Goal: Task Accomplishment & Management: Manage account settings

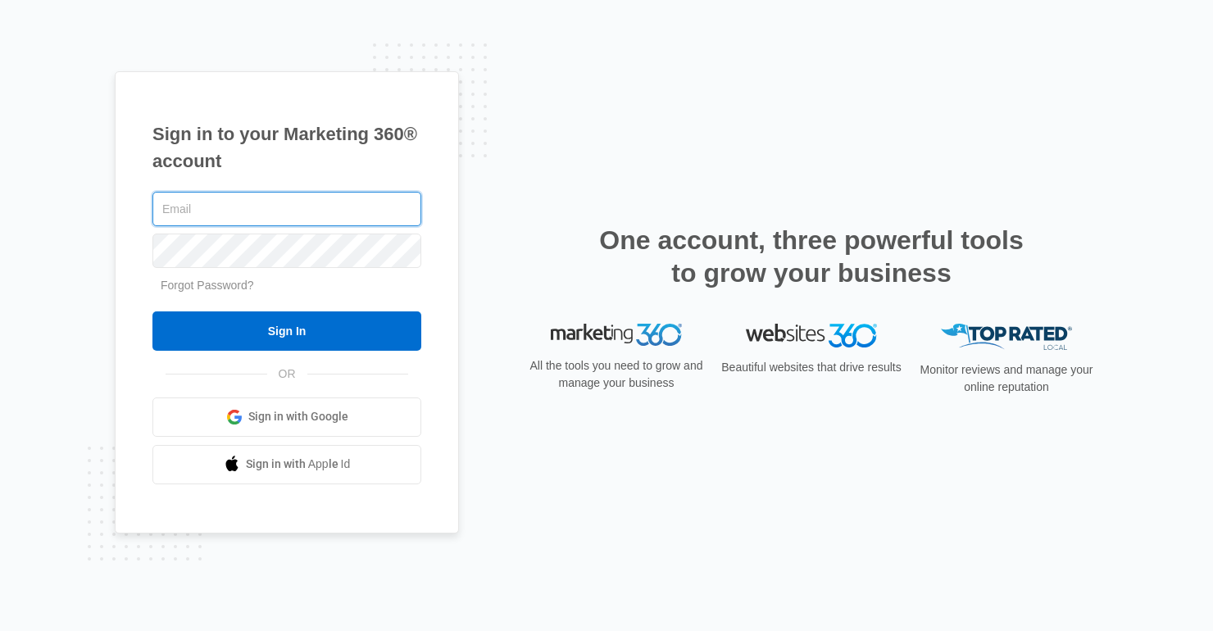
click at [253, 199] on input "text" at bounding box center [286, 209] width 269 height 34
type input "cpapenbeard@gmail.com"
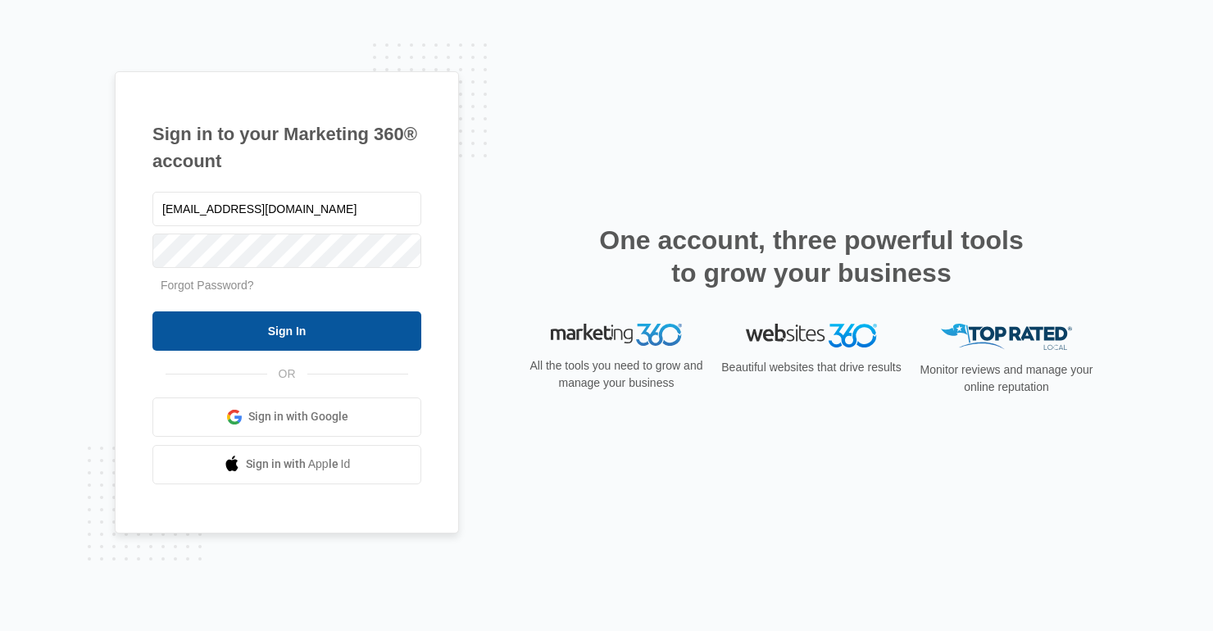
click at [250, 328] on input "Sign In" at bounding box center [286, 330] width 269 height 39
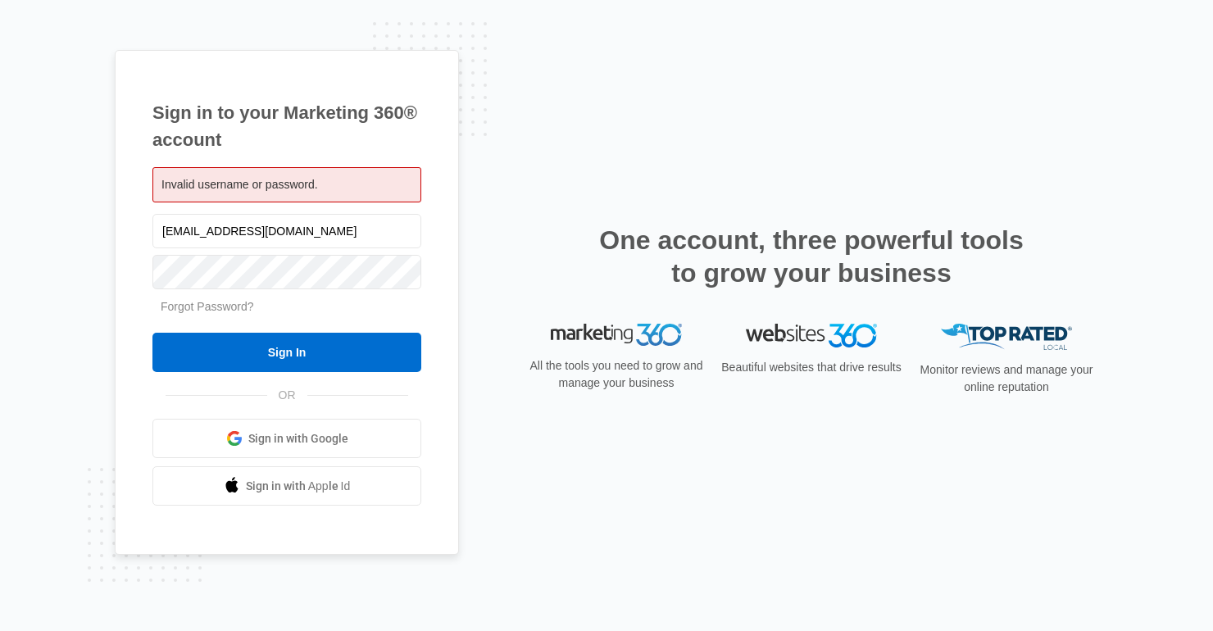
click at [220, 310] on link "Forgot Password?" at bounding box center [207, 306] width 93 height 13
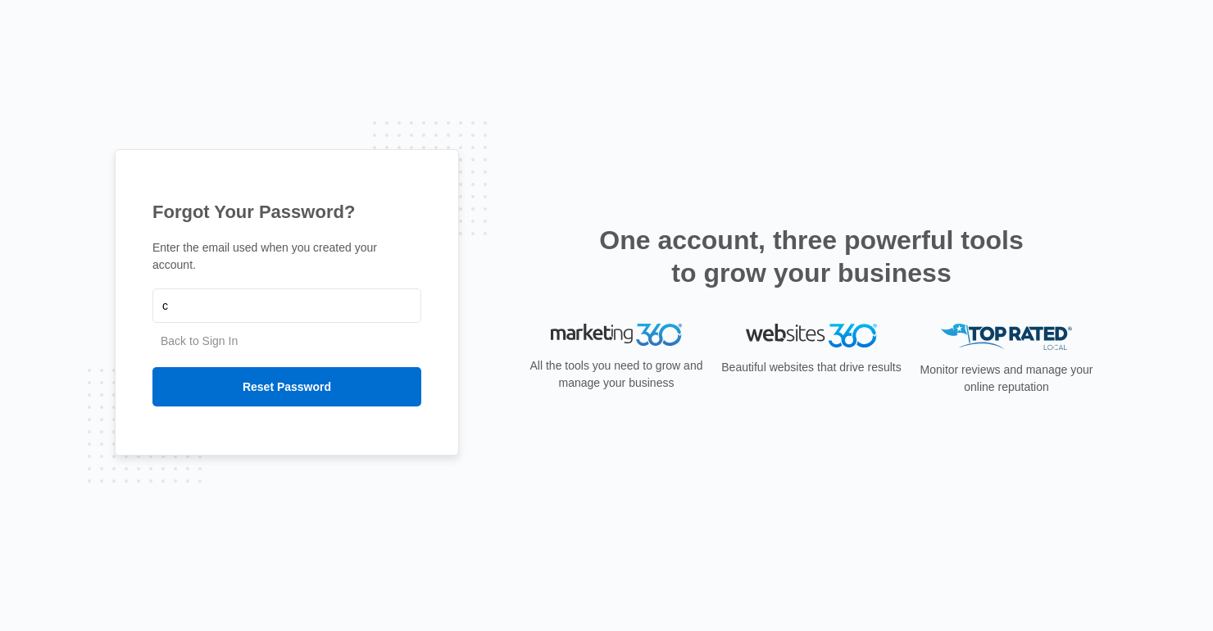
type input "[EMAIL_ADDRESS][DOMAIN_NAME]"
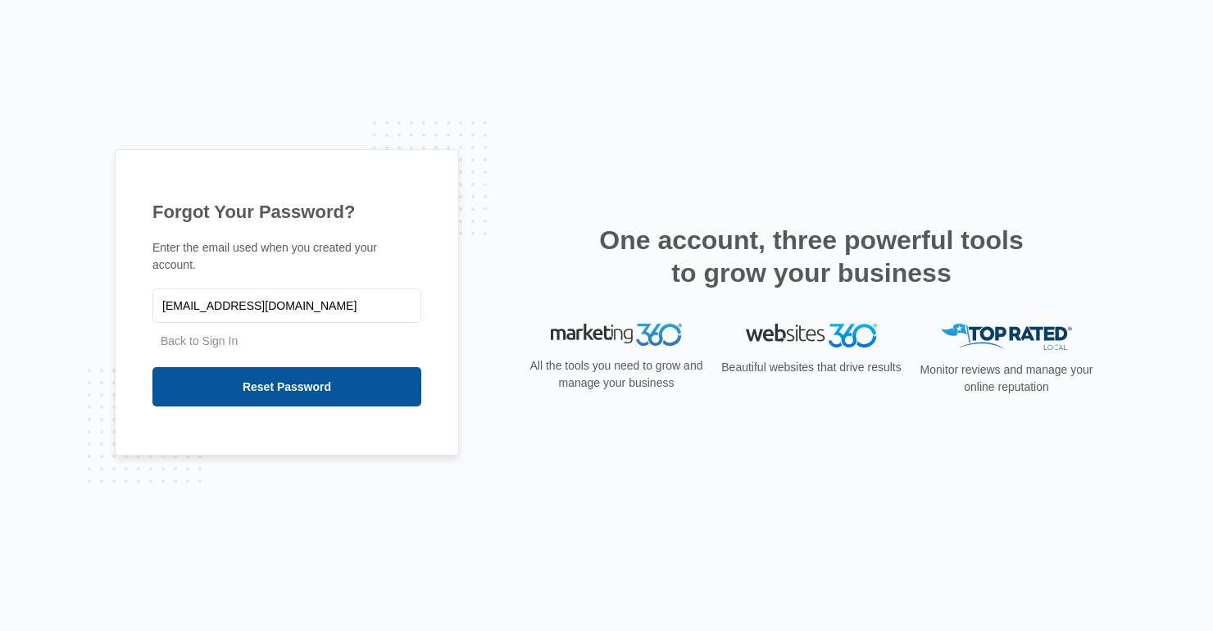
click at [283, 387] on input "Reset Password" at bounding box center [286, 386] width 269 height 39
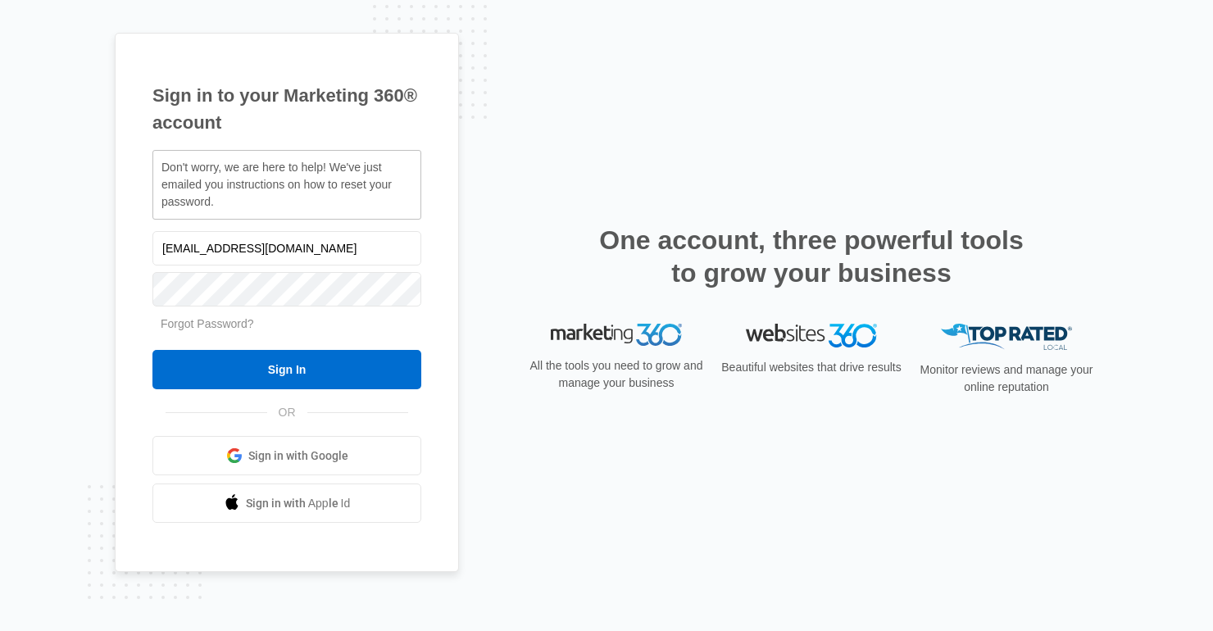
click at [323, 453] on span "Sign in with Google" at bounding box center [298, 456] width 100 height 17
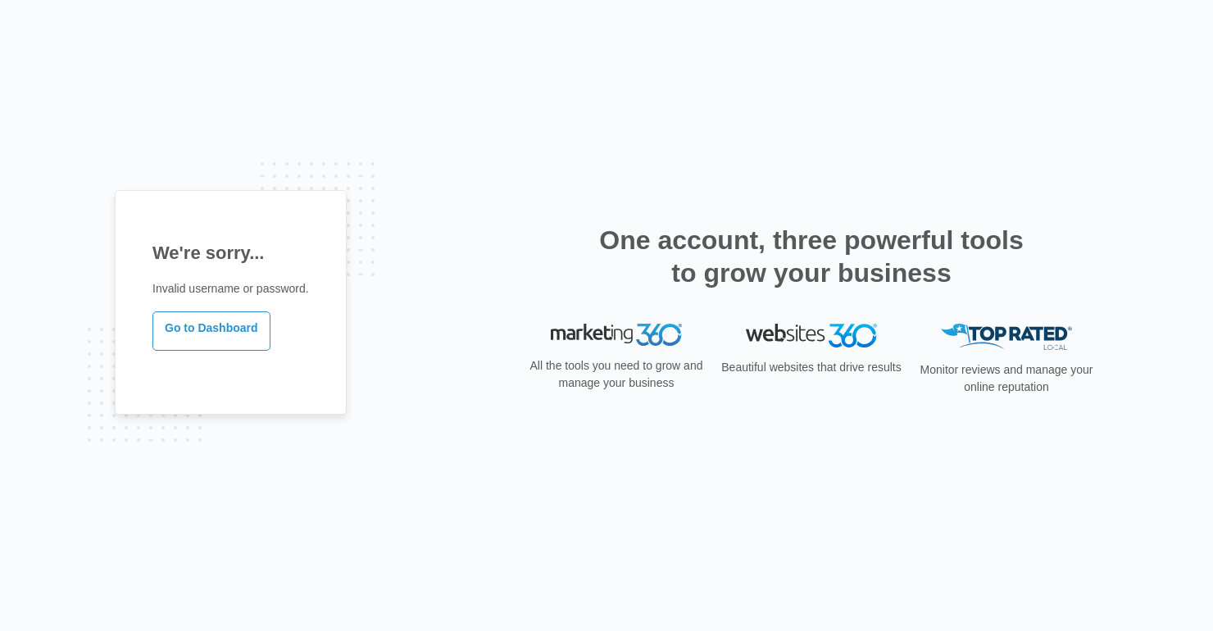
click at [445, 225] on div "We're sorry... Invalid username or password. Go to Dashboard One account, three…" at bounding box center [607, 315] width 984 height 251
click at [183, 334] on link "Go to Dashboard" at bounding box center [211, 330] width 118 height 39
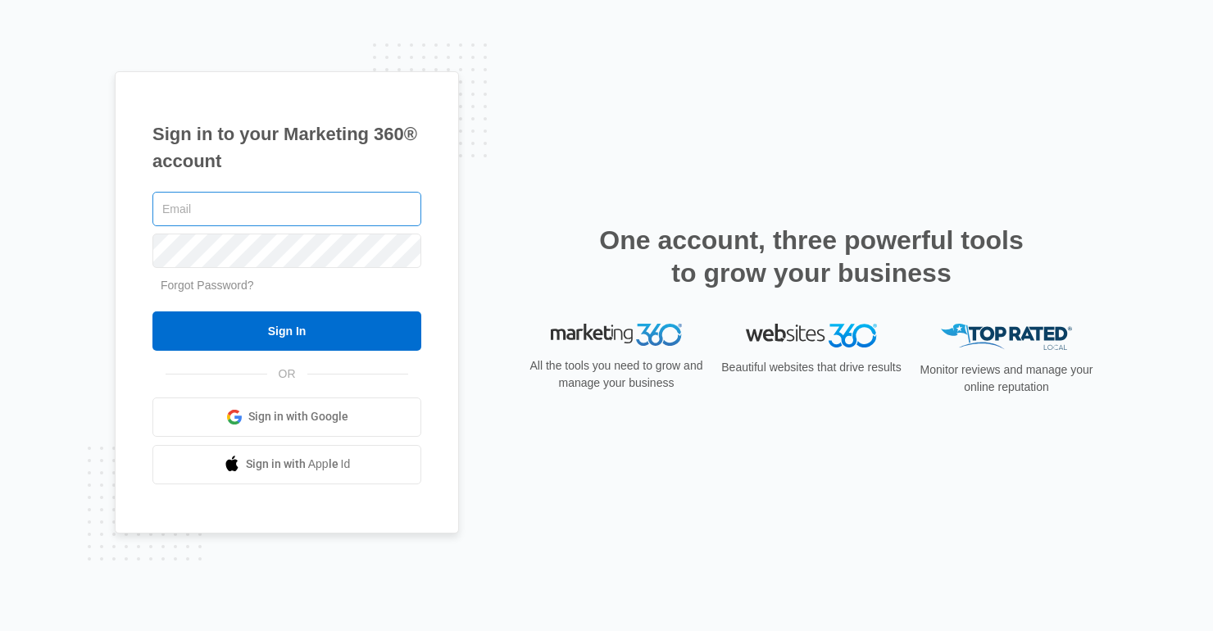
click at [287, 202] on input "text" at bounding box center [286, 209] width 269 height 34
type input "[EMAIL_ADDRESS][DOMAIN_NAME]"
click at [334, 213] on input "[EMAIL_ADDRESS][DOMAIN_NAME]" at bounding box center [286, 209] width 269 height 34
click at [361, 214] on input "[EMAIL_ADDRESS][DOMAIN_NAME]" at bounding box center [286, 209] width 269 height 34
click at [693, 89] on div "Sign in to your Marketing 360® account cpapenbeard@gmail.com Forgot Password? S…" at bounding box center [607, 315] width 984 height 489
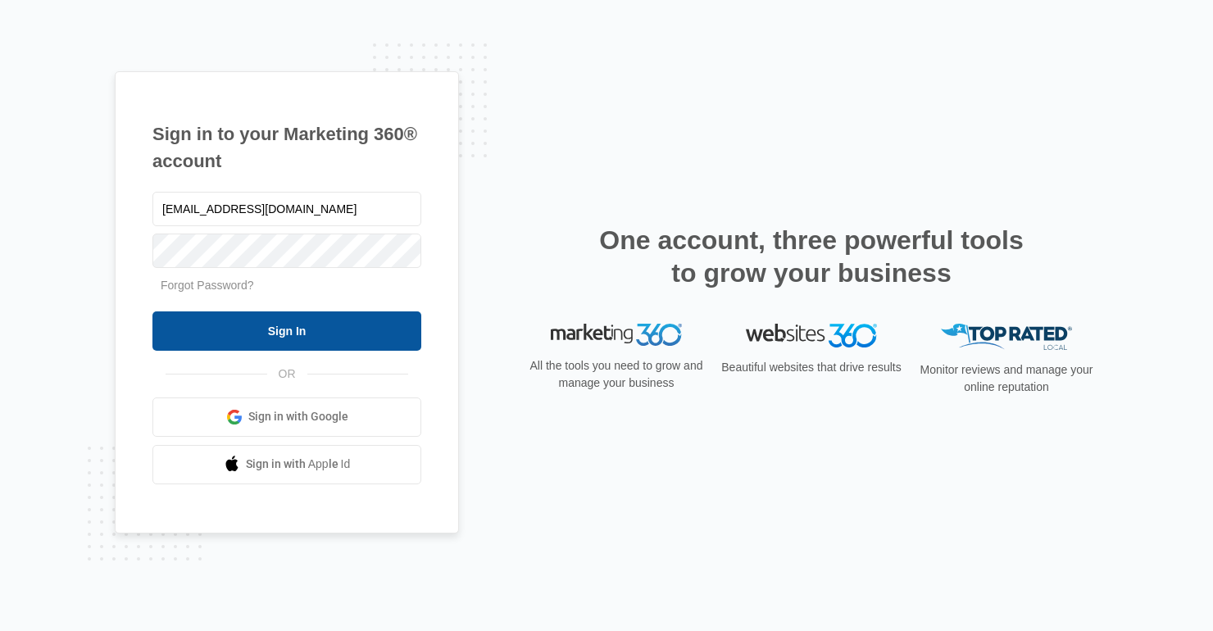
click at [297, 334] on input "Sign In" at bounding box center [286, 330] width 269 height 39
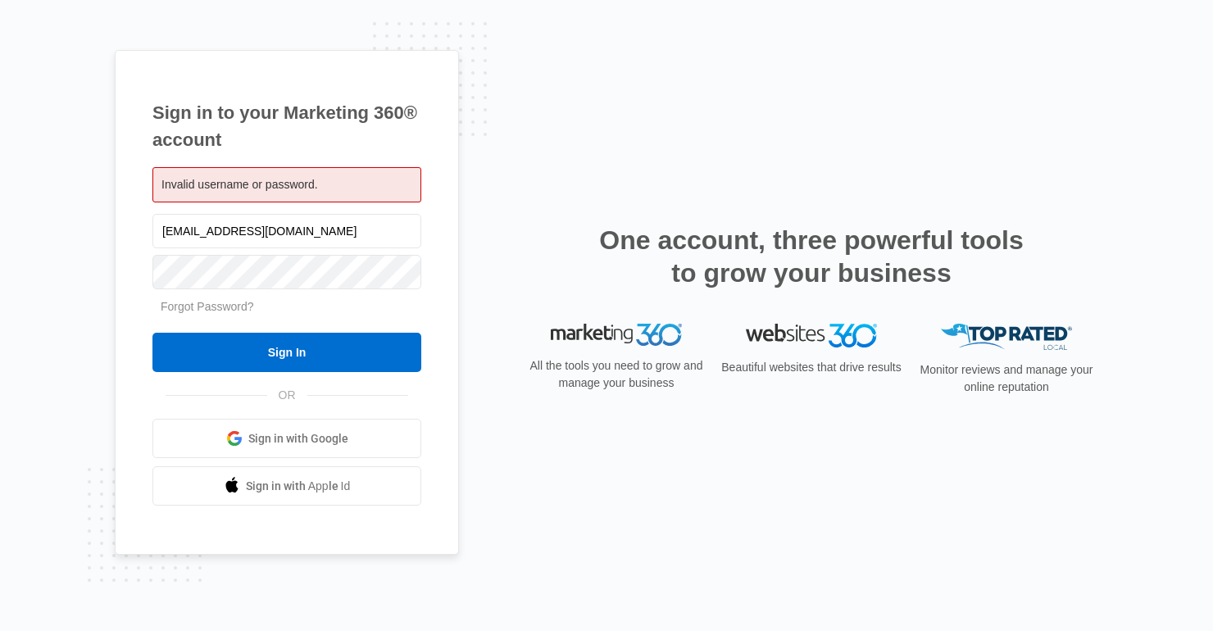
click at [84, 274] on div "Sign in to your Marketing 360® account Invalid username or password. [EMAIL_ADD…" at bounding box center [606, 315] width 1213 height 631
click at [216, 306] on link "Forgot Password?" at bounding box center [207, 306] width 93 height 13
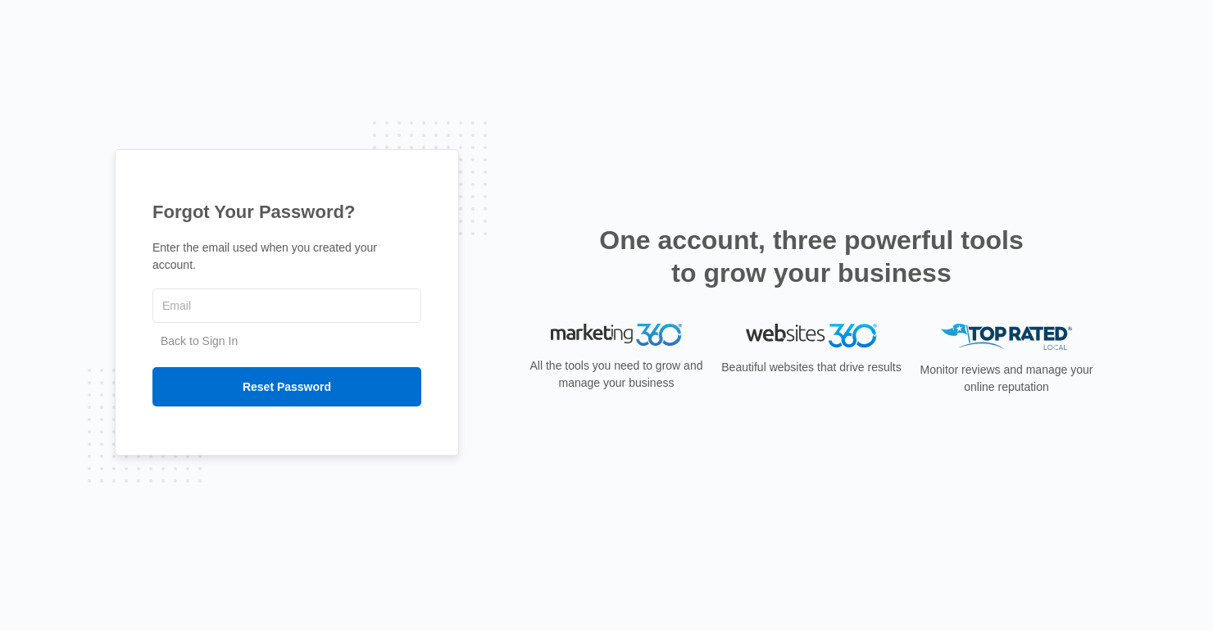
click at [216, 306] on input "text" at bounding box center [286, 306] width 269 height 34
type input "cpapenbeard@gmail.com"
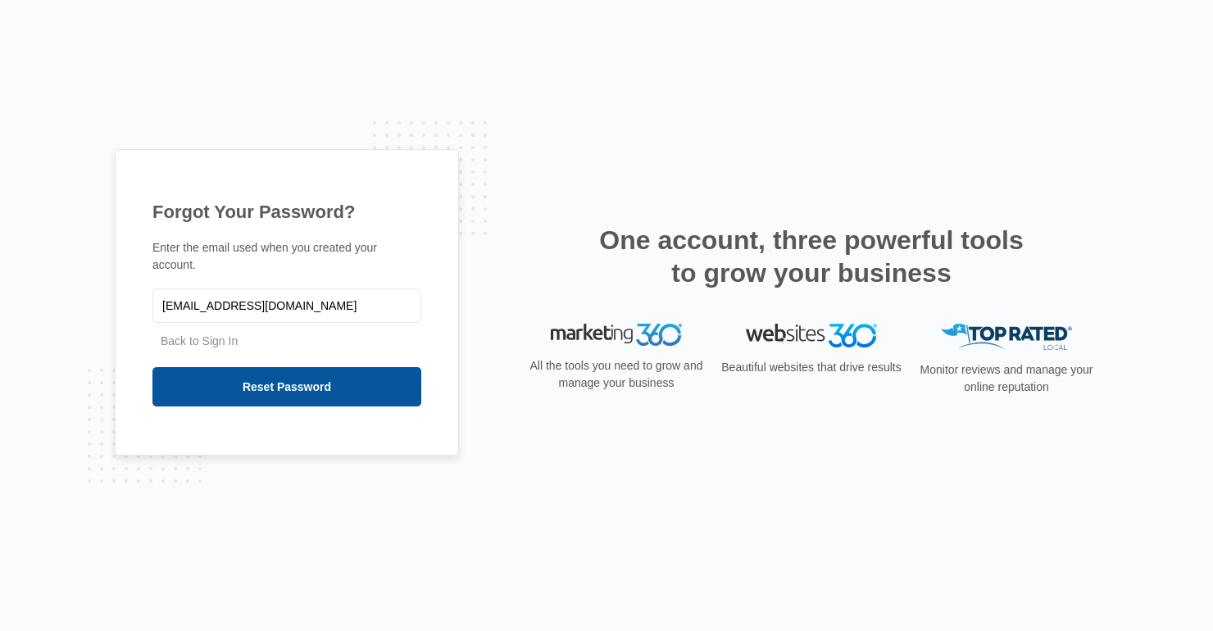
click at [315, 391] on input "Reset Password" at bounding box center [286, 386] width 269 height 39
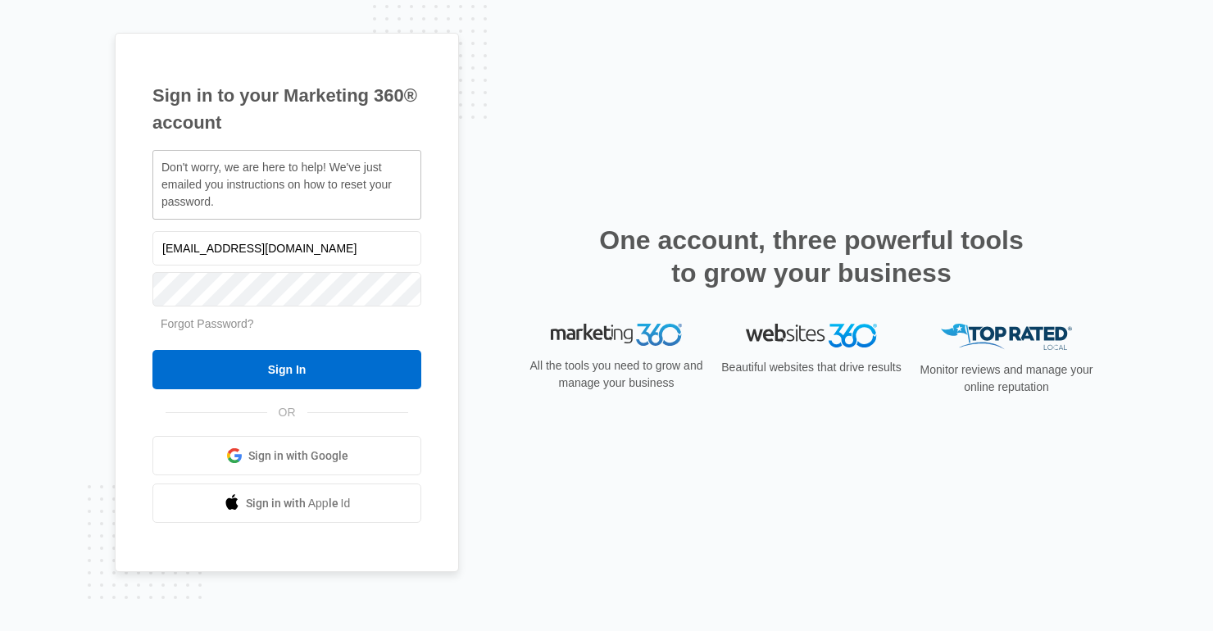
click at [325, 454] on span "Sign in with Google" at bounding box center [298, 456] width 100 height 17
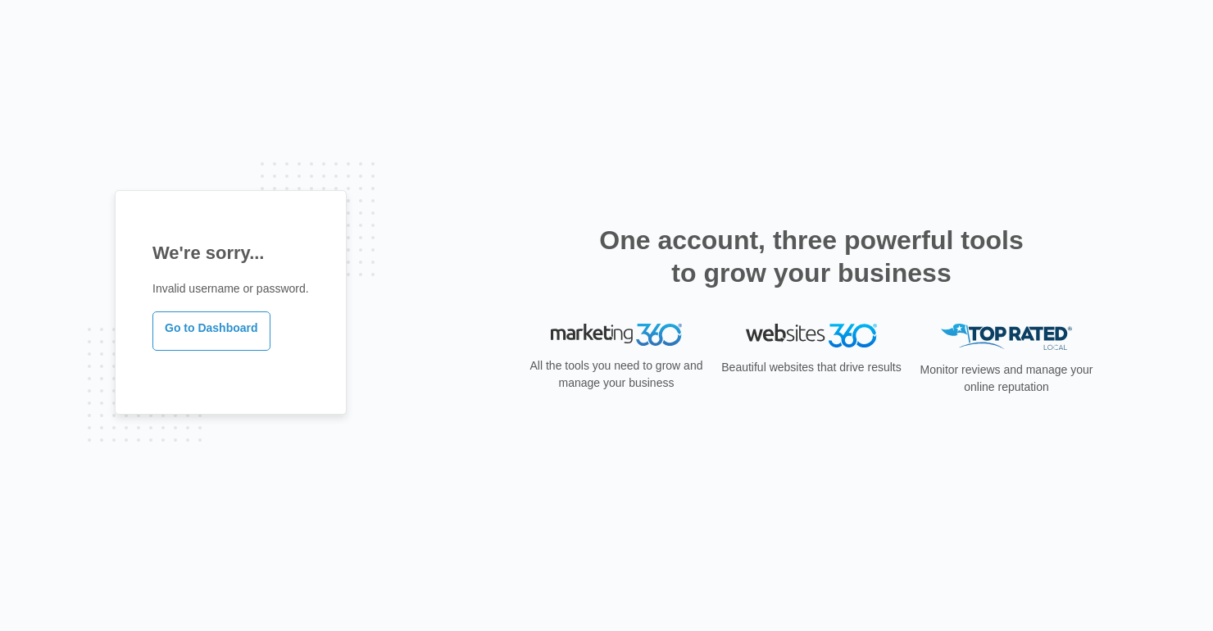
click at [462, 259] on div "We're sorry... Invalid username or password. Go to Dashboard One account, three…" at bounding box center [607, 315] width 984 height 251
click at [198, 330] on link "Go to Dashboard" at bounding box center [211, 330] width 118 height 39
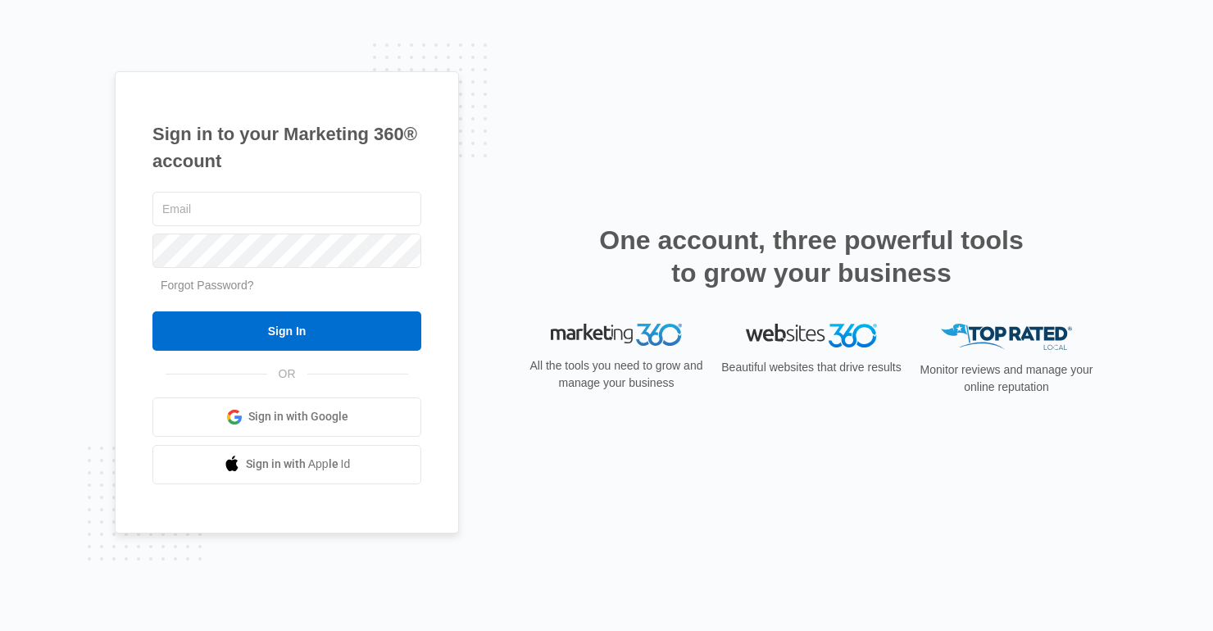
click at [334, 416] on span "Sign in with Google" at bounding box center [298, 416] width 100 height 17
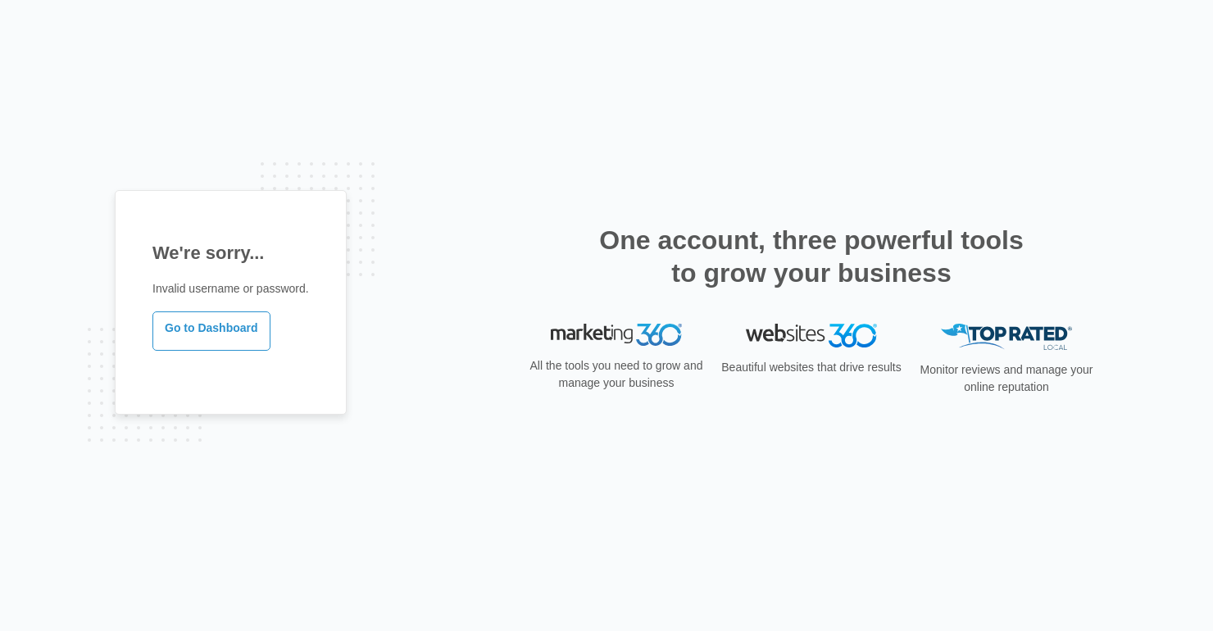
click at [595, 312] on div "One account, three powerful tools to grow your business" at bounding box center [812, 274] width 574 height 100
